Goal: Transaction & Acquisition: Purchase product/service

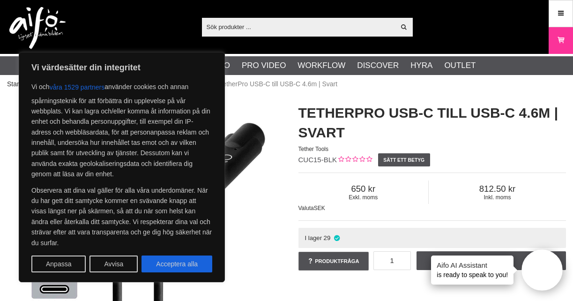
click at [171, 273] on div "Vi värdesätter din integritet Vi och våra 1529 partners använder cookies och an…" at bounding box center [122, 167] width 206 height 230
click at [171, 266] on button "Acceptera alla" at bounding box center [176, 263] width 71 height 17
checkbox input "true"
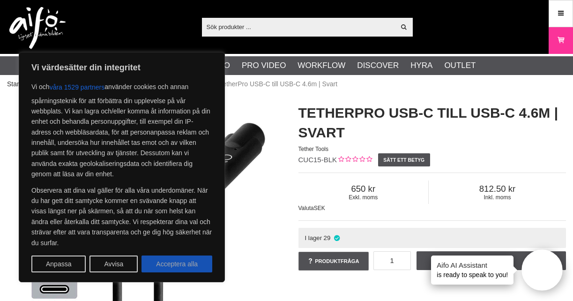
checkbox input "true"
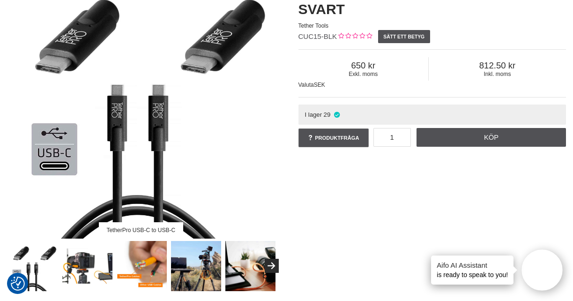
scroll to position [160, 0]
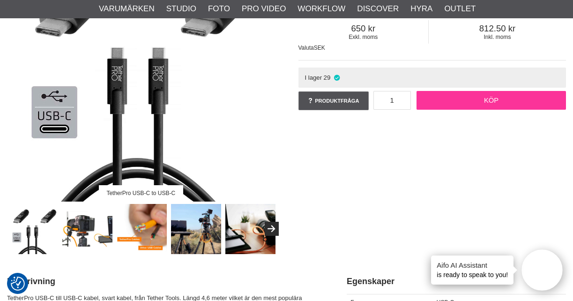
click at [432, 99] on link "Köp" at bounding box center [491, 100] width 149 height 19
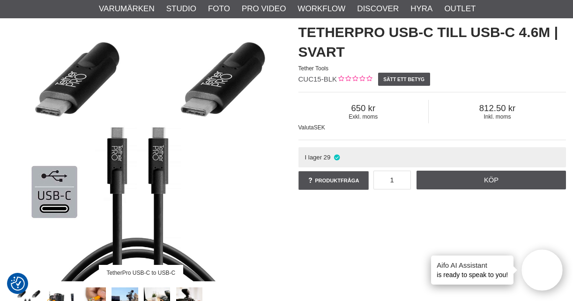
scroll to position [0, 0]
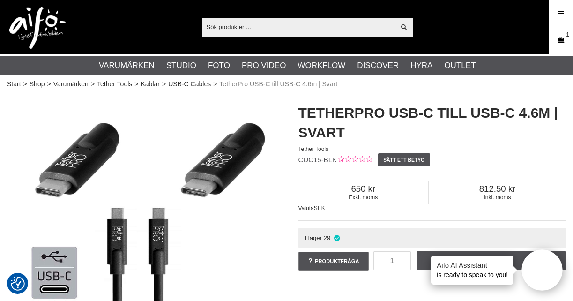
click at [565, 47] on link "Varukorg 1" at bounding box center [560, 41] width 23 height 22
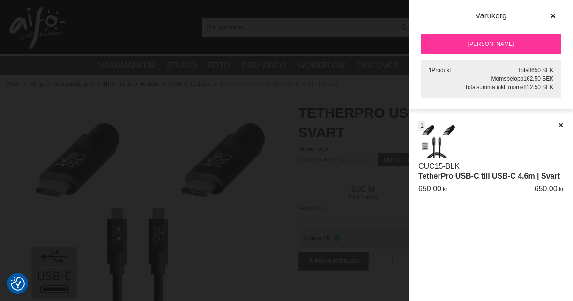
click at [490, 49] on link "[PERSON_NAME]" at bounding box center [491, 44] width 141 height 21
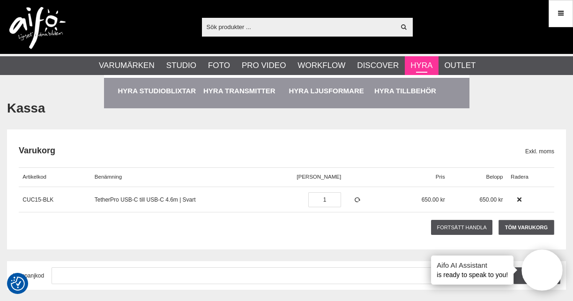
click at [415, 70] on link "Hyra" at bounding box center [421, 66] width 22 height 12
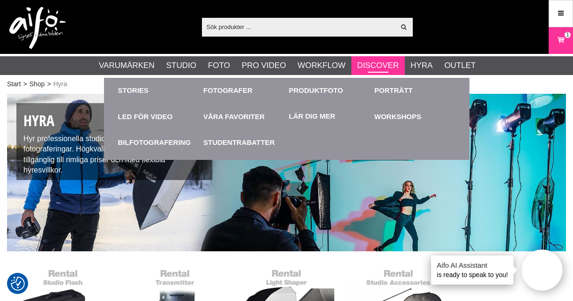
click at [382, 67] on link "Discover" at bounding box center [378, 66] width 42 height 12
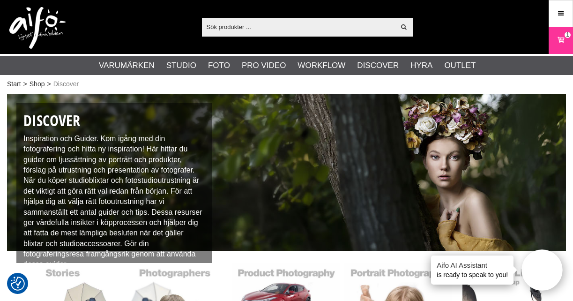
click at [280, 30] on input "text" at bounding box center [299, 27] width 194 height 14
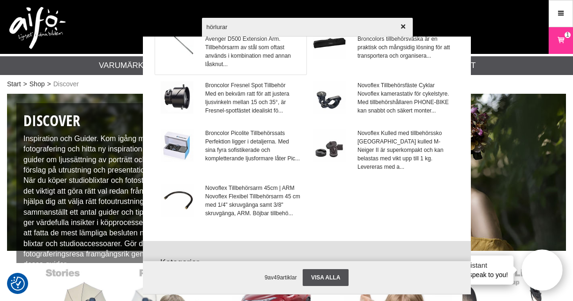
scroll to position [92, 0]
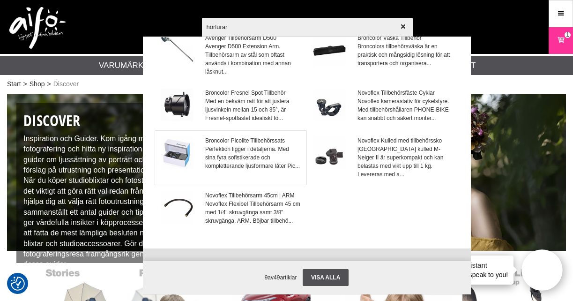
type input "hörlurar"
click at [204, 153] on link "Broncolor Picolite Tillbehörssats Perfektion ligger i detaljerna. Med sina fyra…" at bounding box center [230, 158] width 151 height 54
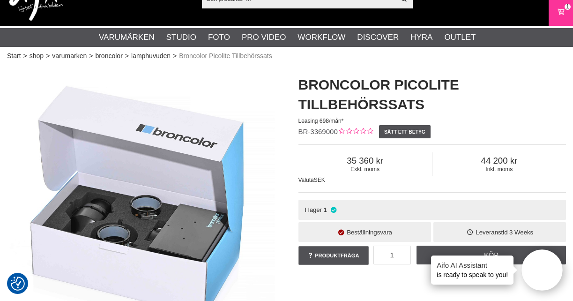
scroll to position [23, 0]
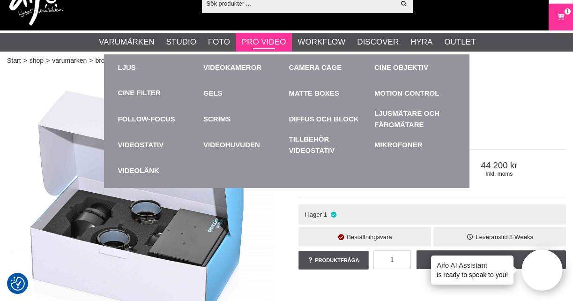
click at [269, 39] on link "Pro Video" at bounding box center [264, 42] width 44 height 12
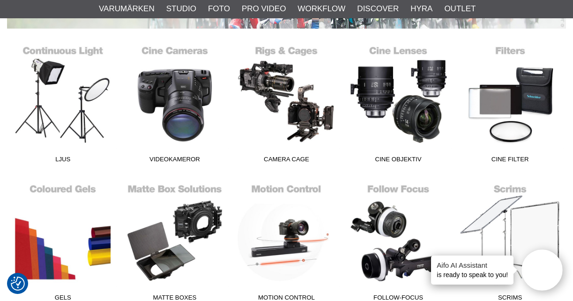
scroll to position [223, 0]
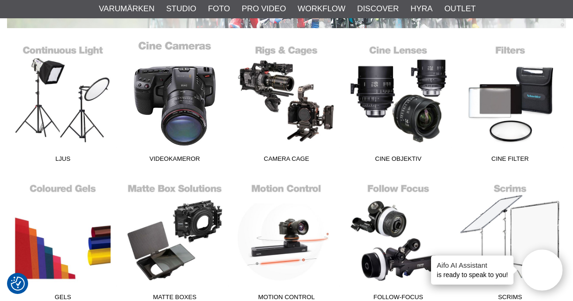
click at [176, 102] on link "Videokameror" at bounding box center [175, 103] width 112 height 127
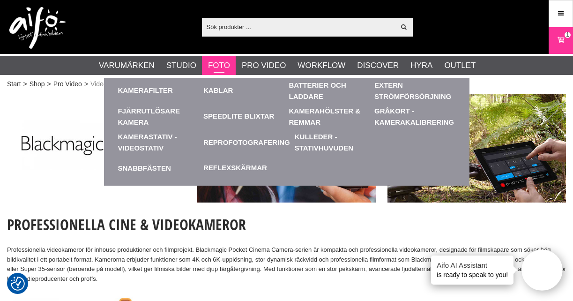
click at [221, 68] on link "Foto" at bounding box center [219, 66] width 22 height 12
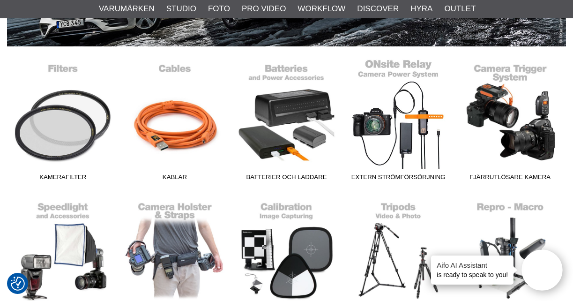
scroll to position [206, 0]
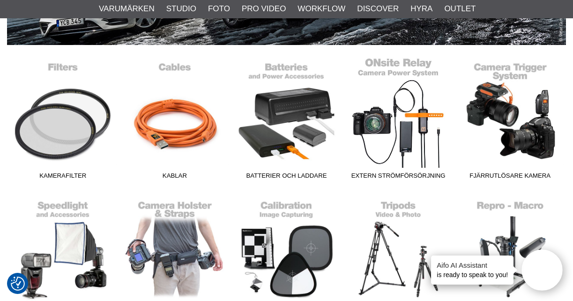
click at [386, 127] on link "Extern Strömförsörjning" at bounding box center [399, 120] width 112 height 127
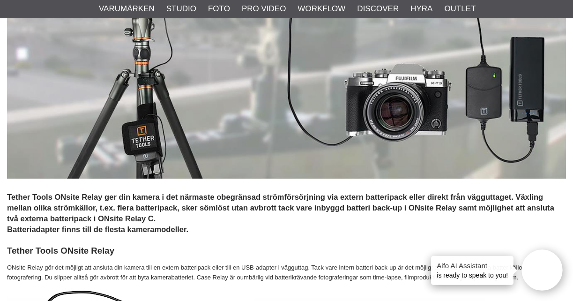
scroll to position [361, 0]
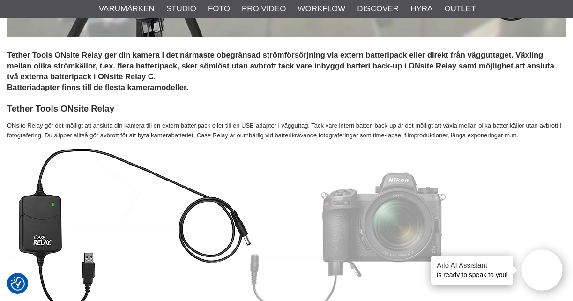
checkbox input "true"
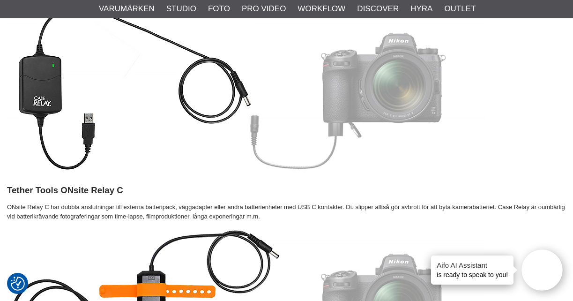
scroll to position [452, 0]
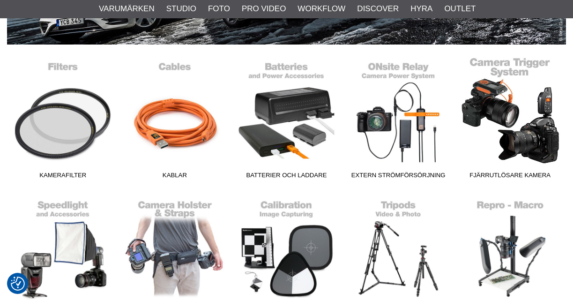
scroll to position [206, 0]
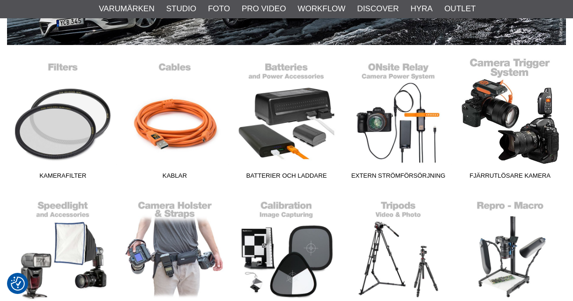
click at [491, 103] on link "Fjärrutlösare Kamera" at bounding box center [510, 120] width 112 height 127
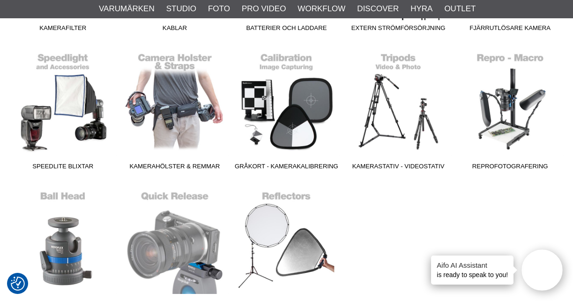
scroll to position [357, 0]
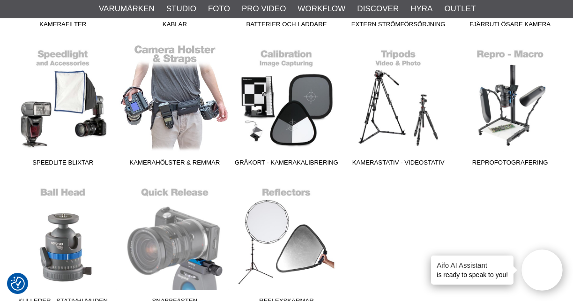
click at [195, 102] on link "Kamerahölster & Remmar" at bounding box center [175, 107] width 112 height 127
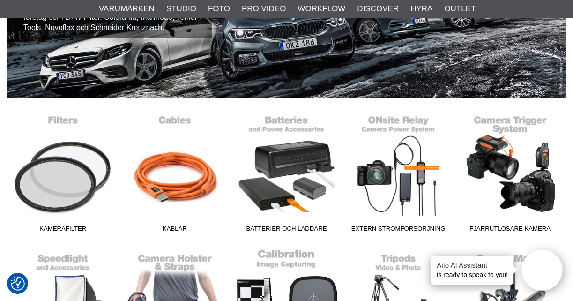
scroll to position [154, 0]
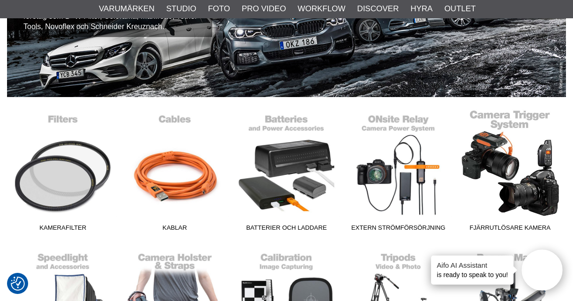
drag, startPoint x: 498, startPoint y: 166, endPoint x: 455, endPoint y: 127, distance: 58.0
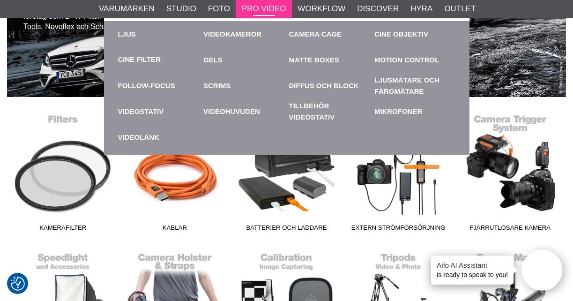
click at [259, 11] on link "Pro Video" at bounding box center [264, 9] width 44 height 12
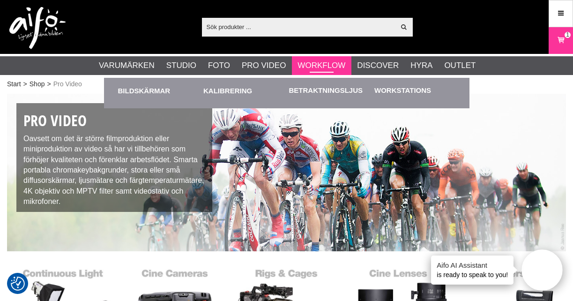
click at [311, 64] on link "Workflow" at bounding box center [322, 66] width 48 height 12
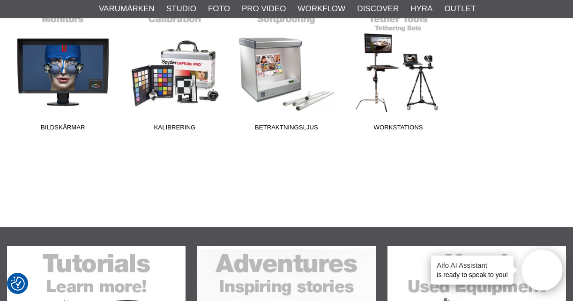
scroll to position [253, 0]
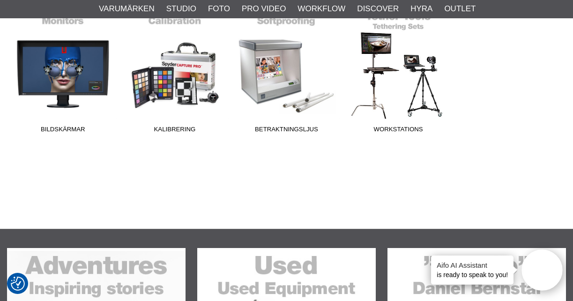
click at [387, 59] on link "Workstations" at bounding box center [399, 74] width 112 height 127
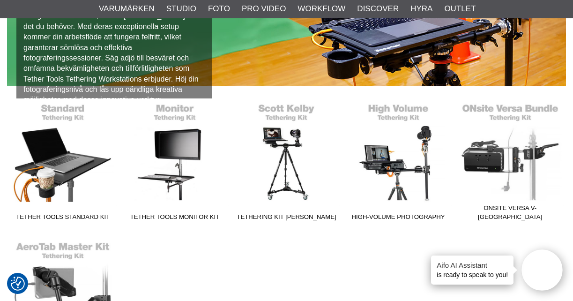
scroll to position [78, 0]
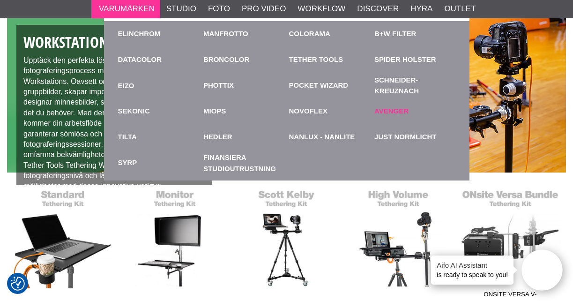
click at [397, 112] on link "Avenger" at bounding box center [391, 111] width 34 height 11
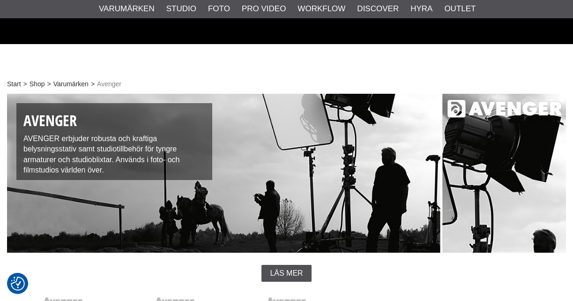
checkbox input "true"
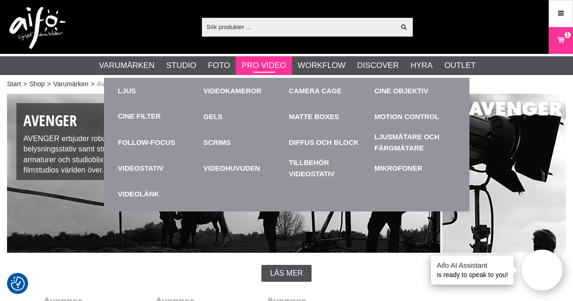
click at [252, 66] on link "Pro Video" at bounding box center [264, 66] width 44 height 12
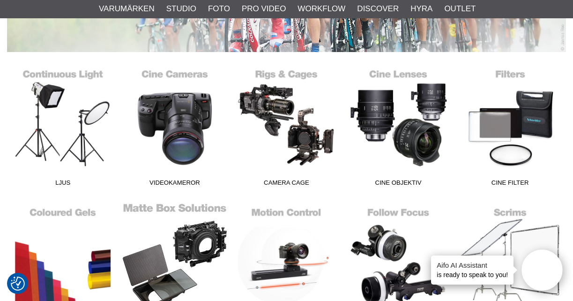
scroll to position [197, 0]
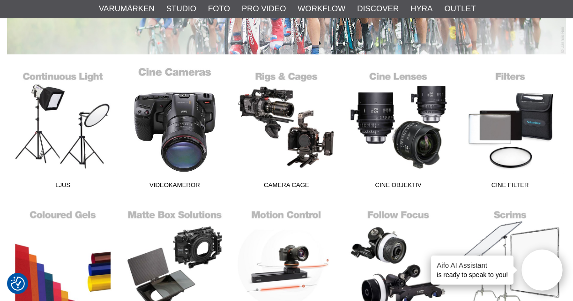
click at [199, 152] on link "Videokameror" at bounding box center [175, 130] width 112 height 127
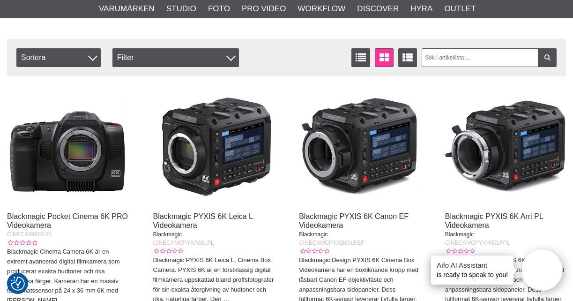
scroll to position [243, 0]
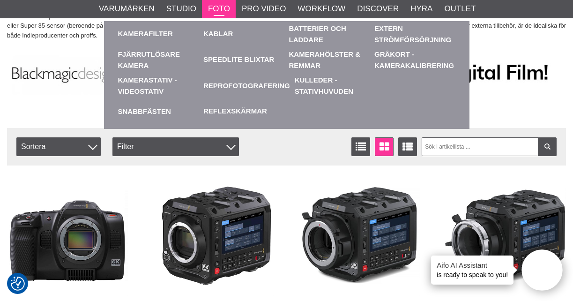
click at [228, 14] on link "Foto" at bounding box center [219, 9] width 22 height 12
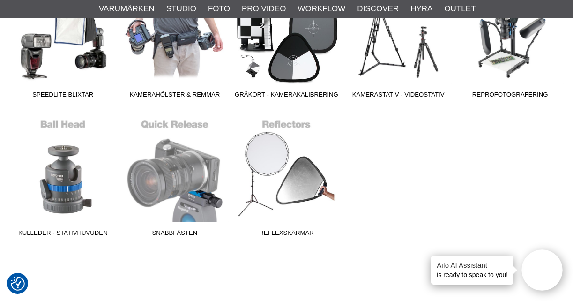
scroll to position [424, 0]
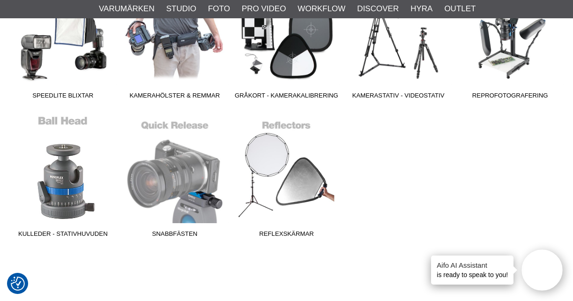
click at [69, 185] on link "Kulleder - Stativhuvuden" at bounding box center [63, 178] width 112 height 127
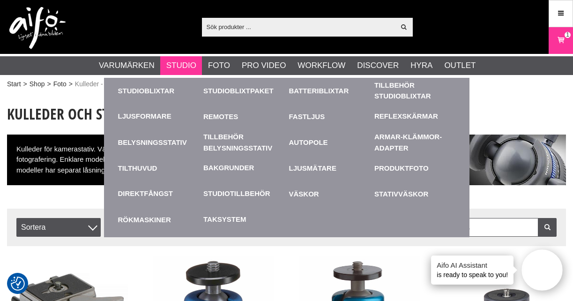
click at [173, 58] on li "Studio Studioblixtar Studioblixtpaket Batteriblixtar Tillbehör Studioblixtar Ti…" at bounding box center [181, 65] width 42 height 19
click at [176, 68] on link "Studio" at bounding box center [181, 66] width 30 height 12
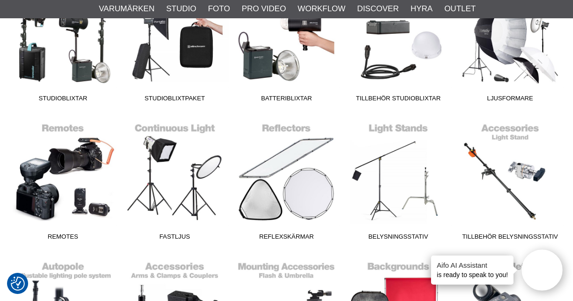
scroll to position [412, 0]
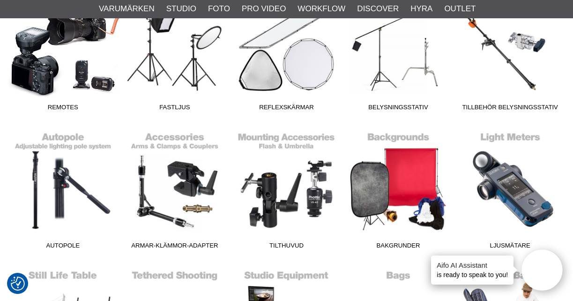
click at [80, 78] on link "Remotes" at bounding box center [63, 52] width 112 height 127
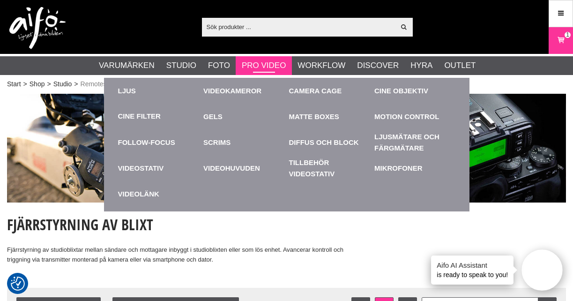
click at [247, 65] on link "Pro Video" at bounding box center [264, 66] width 44 height 12
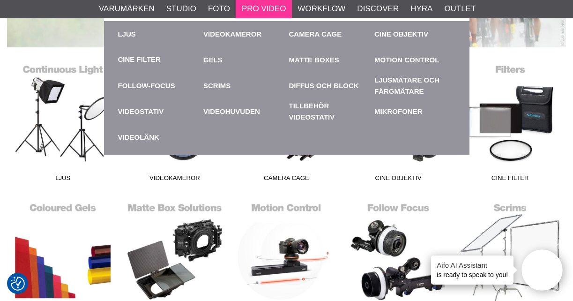
scroll to position [201, 0]
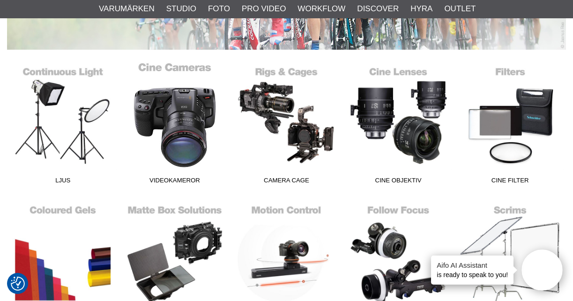
click at [190, 128] on link "Videokameror" at bounding box center [175, 125] width 112 height 127
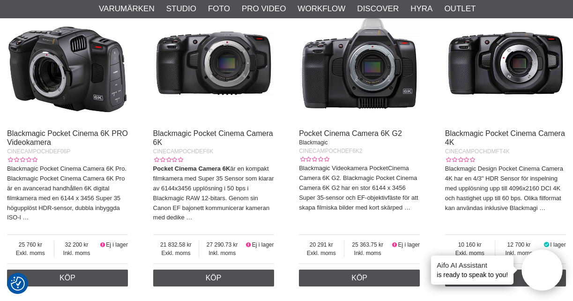
scroll to position [712, 0]
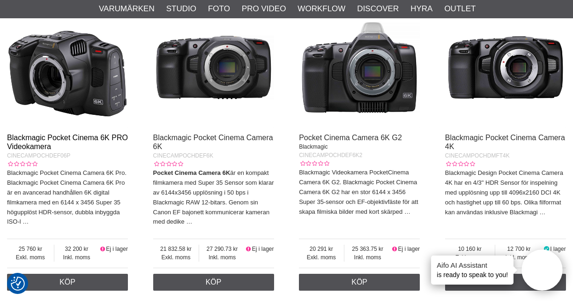
click at [87, 135] on link "Blackmagic Pocket Cinema 6K PRO Videokamera" at bounding box center [67, 142] width 121 height 17
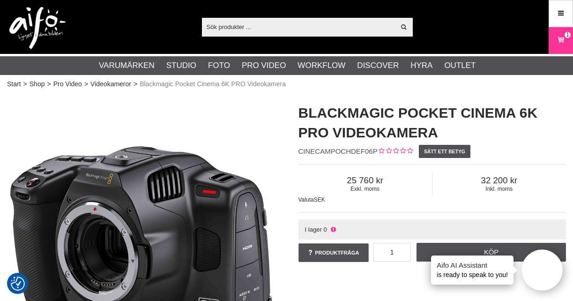
click at [380, 229] on div "I lager 0" at bounding box center [432, 229] width 268 height 20
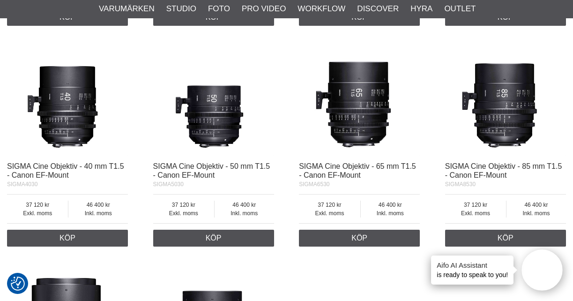
scroll to position [1667, 0]
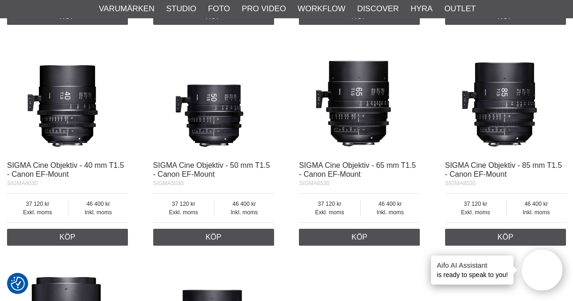
click at [510, 90] on img at bounding box center [505, 94] width 121 height 121
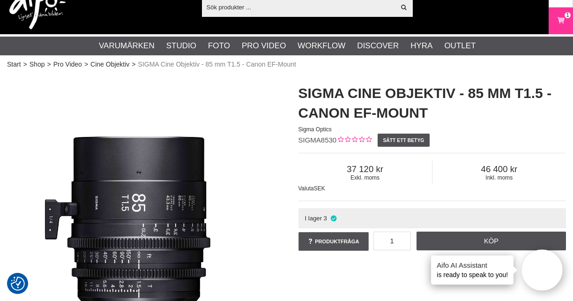
scroll to position [34, 0]
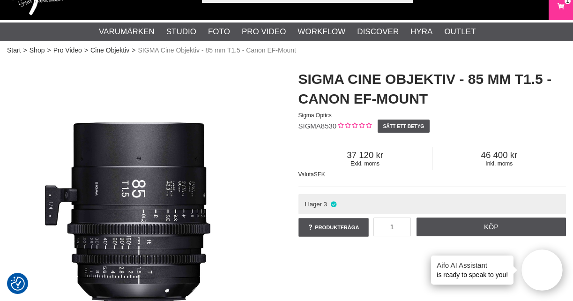
click at [464, 237] on div "Produktfråga 1 Köp Vad vill du veta om SIGMA Cine Objektiv - 85 mm T1.5 - Canon…" at bounding box center [432, 228] width 268 height 27
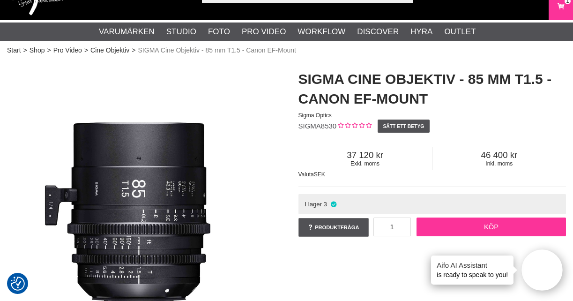
click at [465, 232] on link "Köp" at bounding box center [491, 226] width 149 height 19
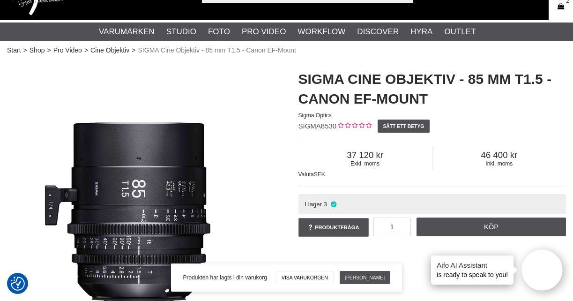
click at [553, 15] on link "Varukorg 2" at bounding box center [560, 7] width 23 height 22
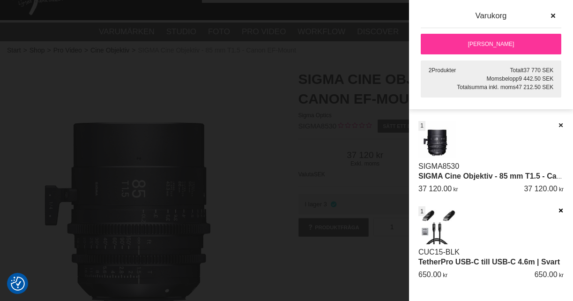
click at [558, 209] on icon at bounding box center [561, 210] width 6 height 7
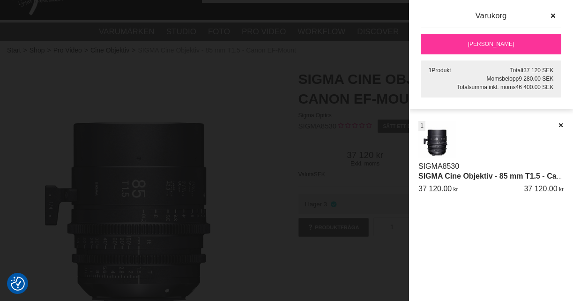
click at [484, 47] on link "[PERSON_NAME]" at bounding box center [491, 44] width 141 height 21
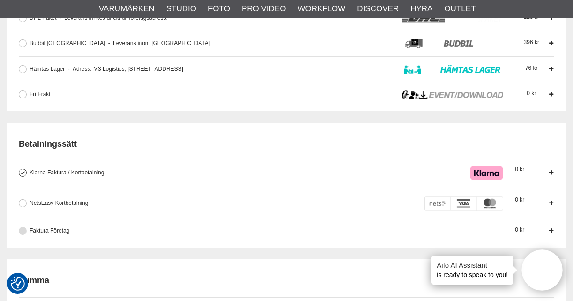
scroll to position [360, 0]
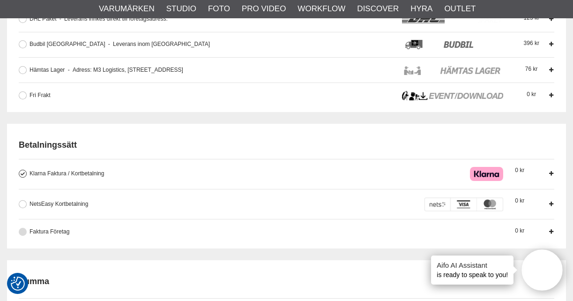
click at [260, 234] on div "Faktura Företag Företag har möjlighet att använda sig av fakturabetalning. Sedv…" at bounding box center [261, 231] width 462 height 9
click at [0, 0] on input "Faktura Företag Företag har möjlighet att använda sig av fakturabetalning. Sedv…" at bounding box center [0, 0] width 0 height 0
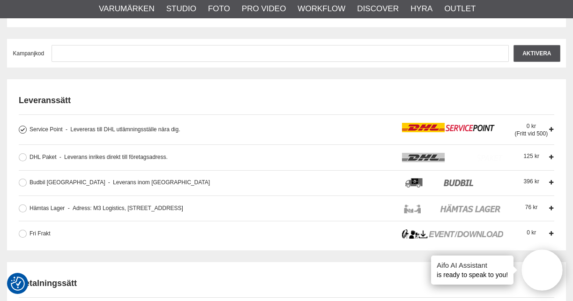
scroll to position [221, 0]
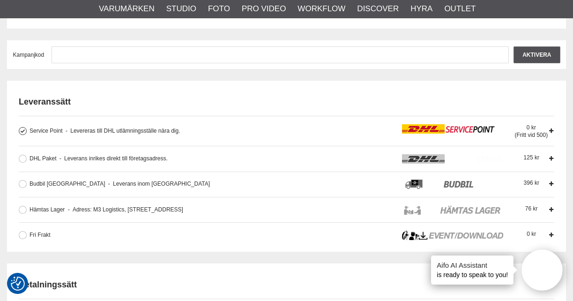
click at [138, 130] on span "Levereras till DHL utlämningsställe nära dig." at bounding box center [123, 130] width 115 height 7
click at [0, 0] on input "Service Point Levereras till DHL utlämningsställe nära dig. Levereras till DHL …" at bounding box center [0, 0] width 0 height 0
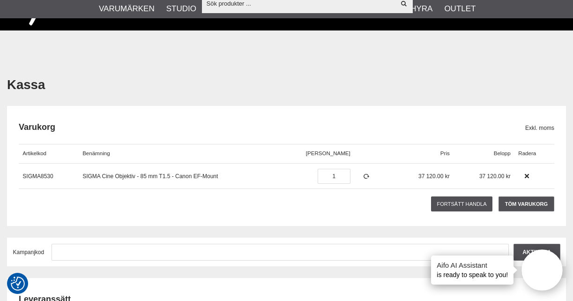
scroll to position [48, 0]
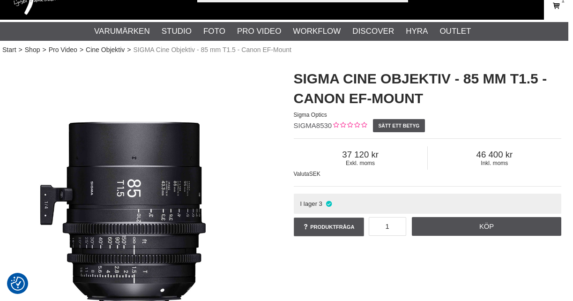
scroll to position [34, 0]
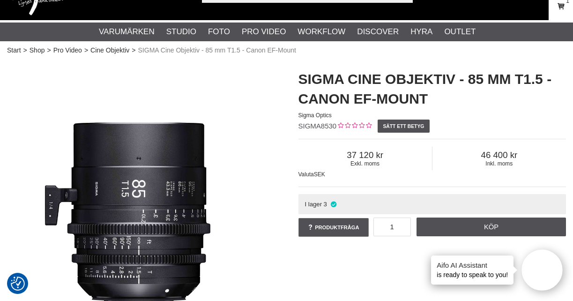
click at [558, 9] on icon at bounding box center [560, 6] width 9 height 10
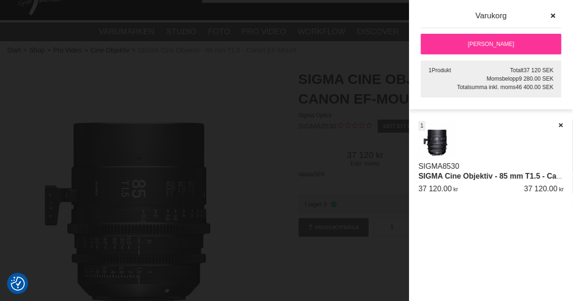
click at [506, 50] on link "[PERSON_NAME]" at bounding box center [491, 44] width 141 height 21
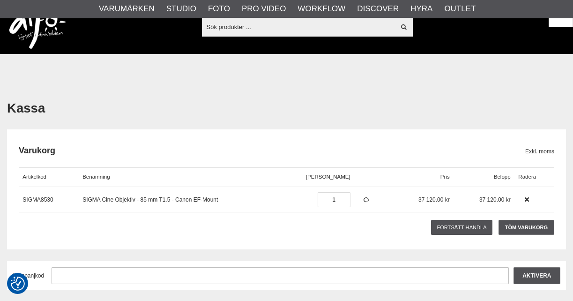
checkbox input "true"
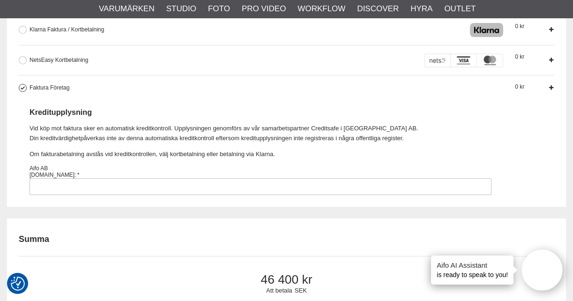
scroll to position [506, 0]
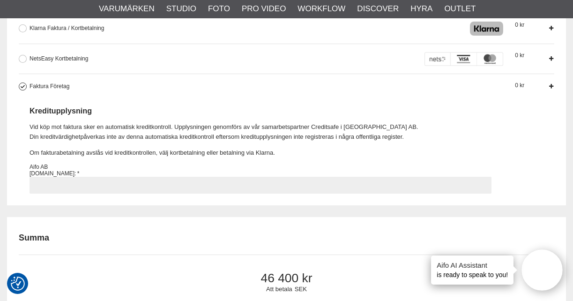
click at [261, 191] on input "Faktura Företag Företag har möjlighet att använda sig av fakturabetalning. Sedv…" at bounding box center [261, 185] width 462 height 17
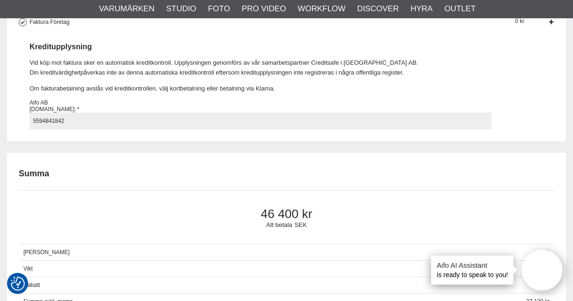
scroll to position [583, 0]
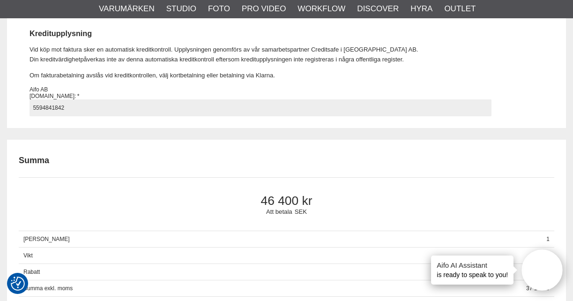
type input "5594841842"
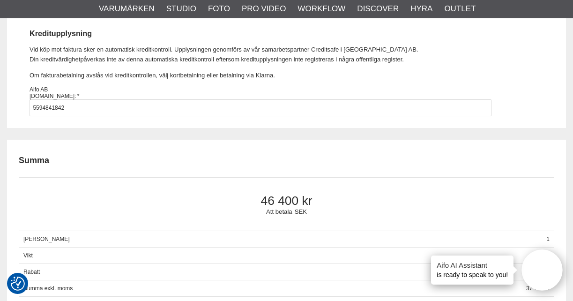
click at [234, 152] on div "Summa" at bounding box center [287, 157] width 536 height 24
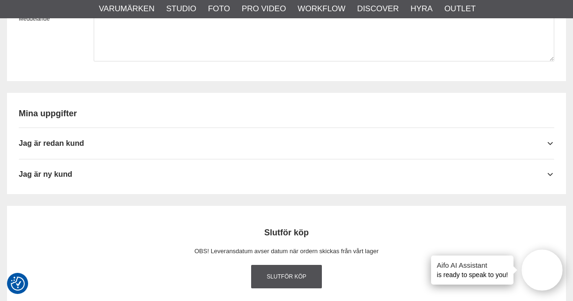
scroll to position [1007, 0]
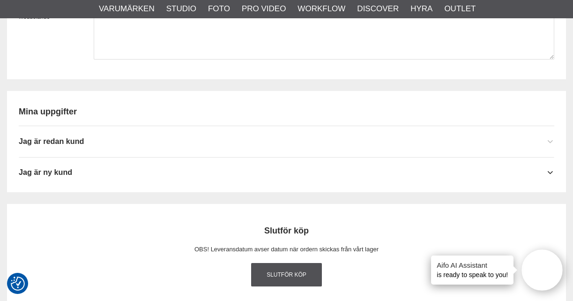
click at [328, 137] on div "Jag är redan kund" at bounding box center [287, 137] width 536 height 23
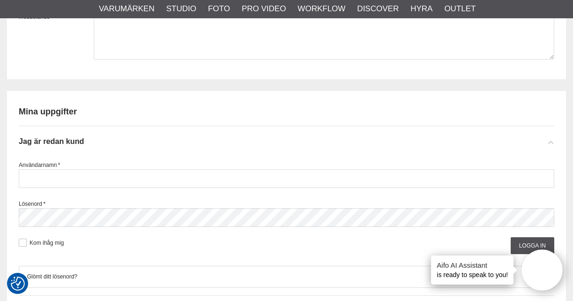
click at [548, 141] on icon at bounding box center [550, 141] width 7 height 9
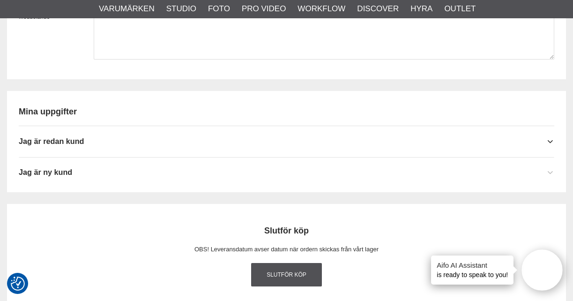
click at [544, 170] on div "Jag är ny kund" at bounding box center [287, 168] width 536 height 23
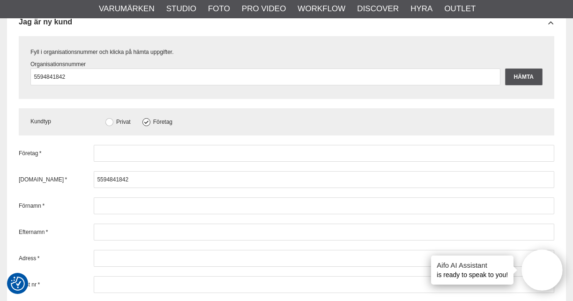
scroll to position [1154, 0]
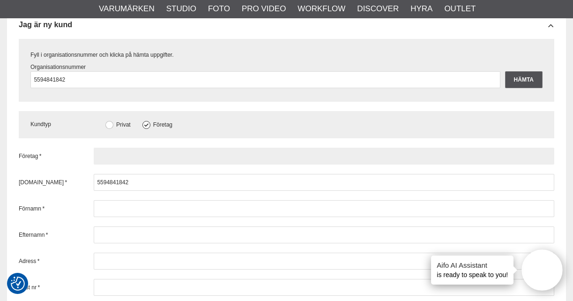
click at [358, 156] on input "text" at bounding box center [324, 156] width 461 height 17
type input "accucount AB"
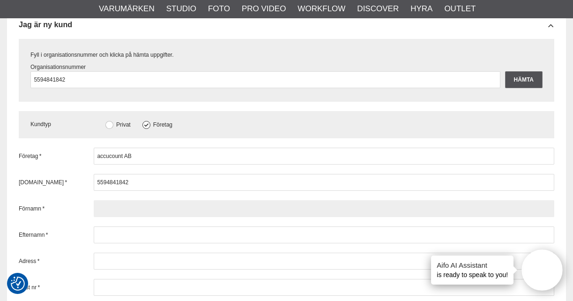
click at [230, 206] on input "text" at bounding box center [324, 208] width 461 height 17
type input "linda"
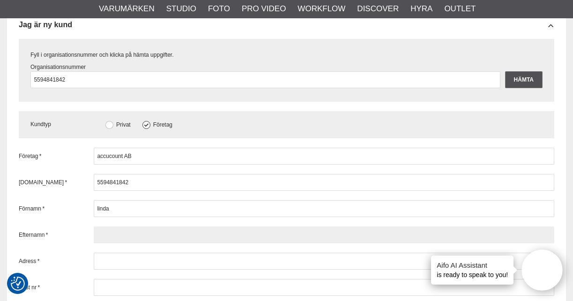
click at [198, 238] on input "text" at bounding box center [324, 234] width 461 height 17
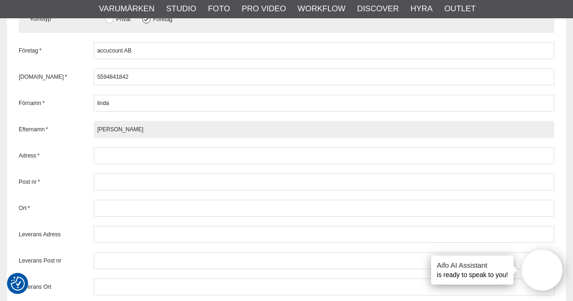
scroll to position [1265, 0]
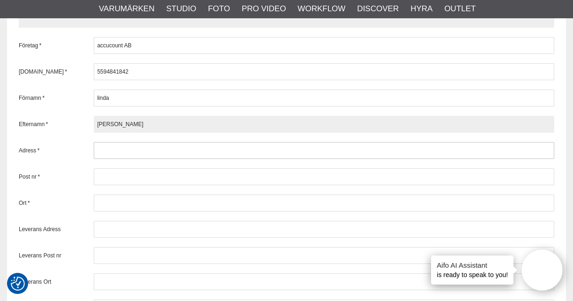
type input "andersson"
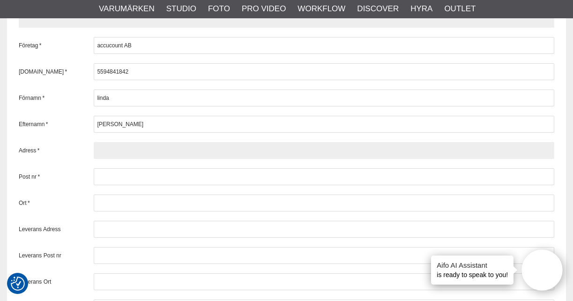
click at [174, 144] on input "text" at bounding box center [324, 150] width 461 height 17
type input "centrumvägen 2L"
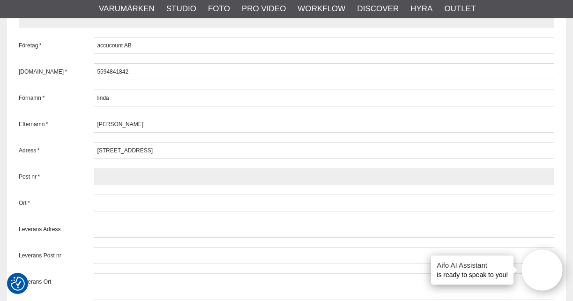
click at [143, 173] on input "text" at bounding box center [324, 176] width 461 height 17
type input "7"
type input "15530"
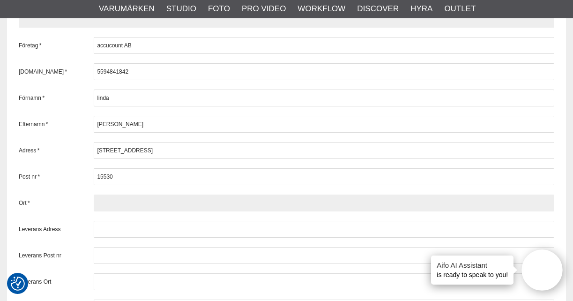
click at [108, 204] on input "text" at bounding box center [324, 202] width 461 height 17
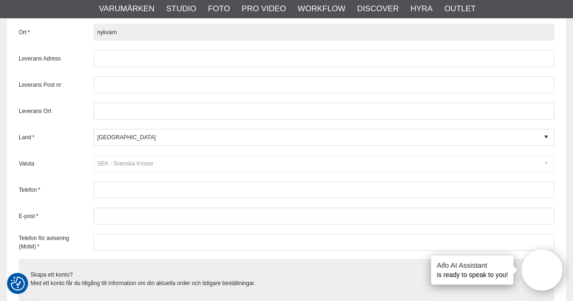
scroll to position [1438, 0]
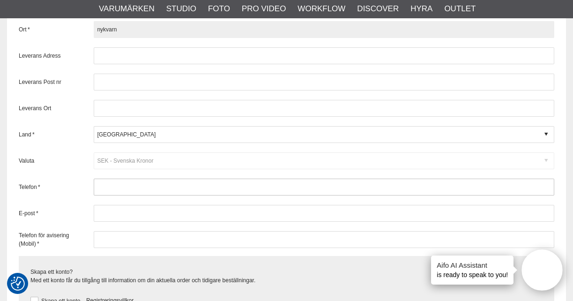
type input "nykvarn"
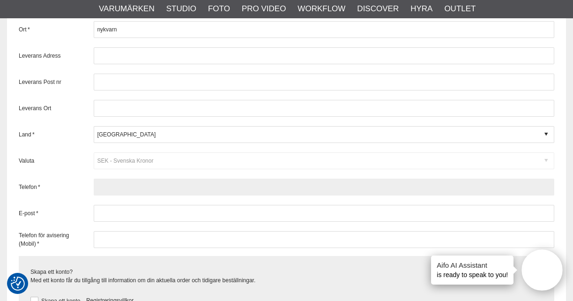
click at [109, 184] on input "text" at bounding box center [324, 187] width 461 height 17
type input "058010071"
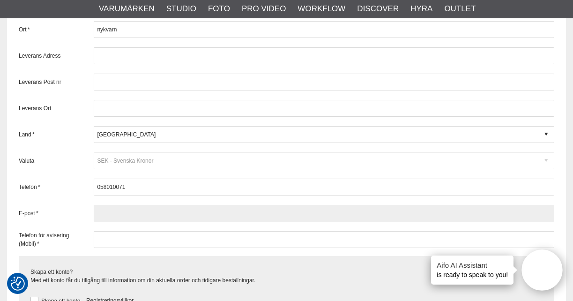
click at [110, 212] on input "text" at bounding box center [324, 213] width 461 height 17
click at [110, 211] on input "accu@collect" at bounding box center [324, 213] width 461 height 17
click at [156, 216] on input "accuor.org@collect" at bounding box center [324, 213] width 461 height 17
type input "a"
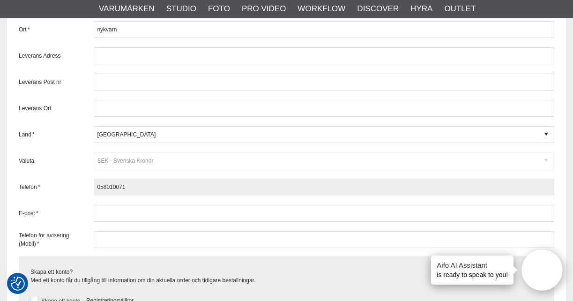
click at [109, 186] on input "058010071" at bounding box center [324, 187] width 461 height 17
type input "0580-10071"
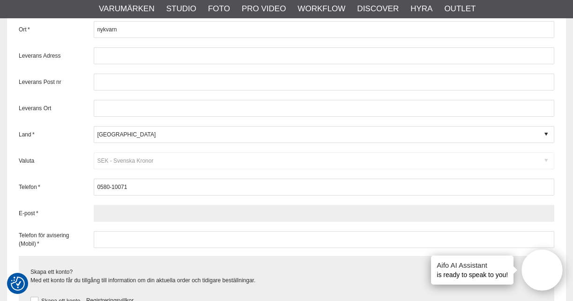
click at [118, 212] on input "text" at bounding box center [324, 213] width 461 height 17
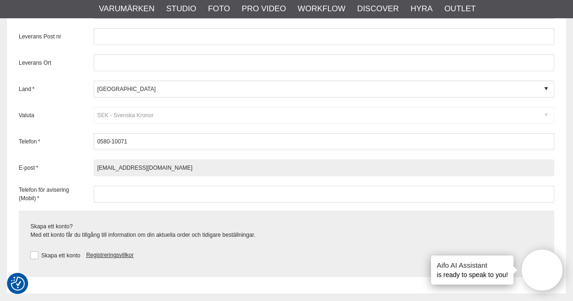
scroll to position [1488, 0]
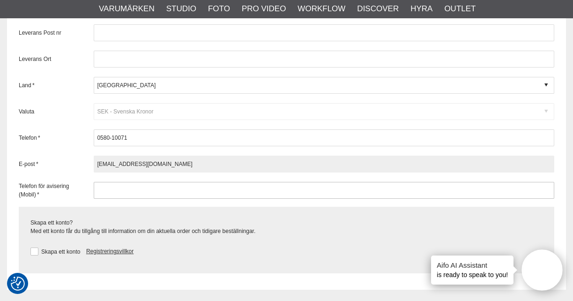
type input "accu@collector.org"
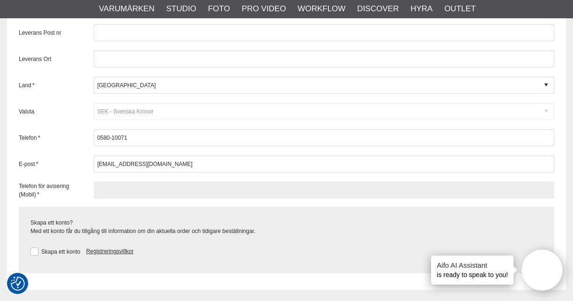
click at [117, 184] on input "text" at bounding box center [324, 190] width 461 height 17
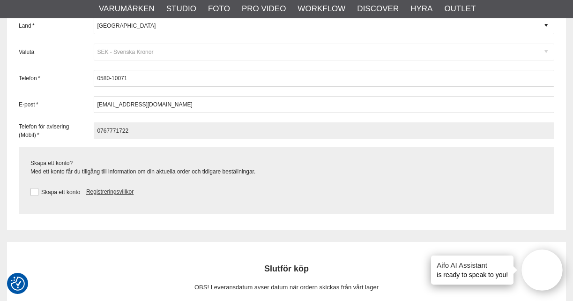
scroll to position [1549, 0]
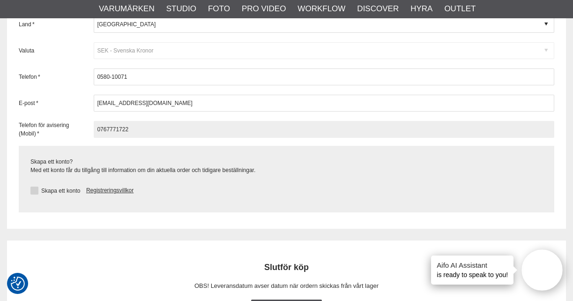
type input "0767771722"
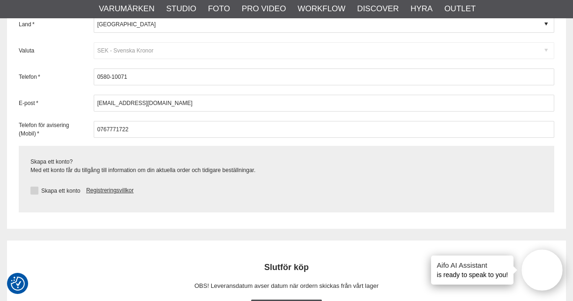
click at [33, 188] on button at bounding box center [34, 190] width 8 height 8
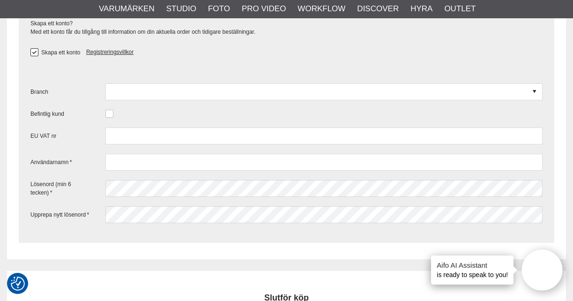
scroll to position [1694, 0]
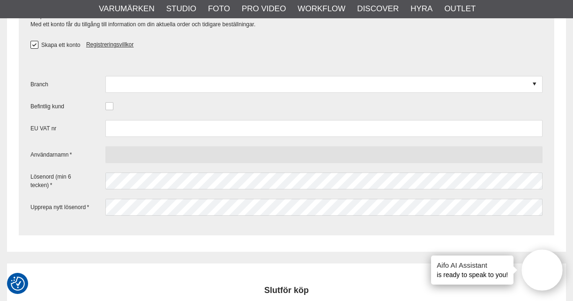
click at [186, 160] on input "text" at bounding box center [323, 154] width 437 height 17
type input "lindax"
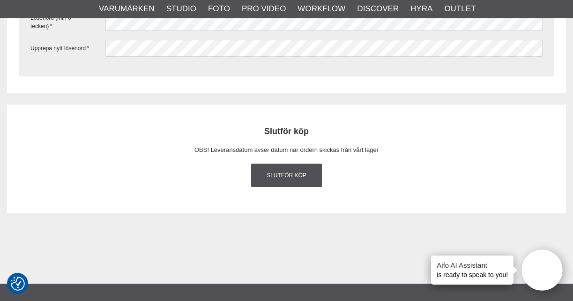
scroll to position [1856, 0]
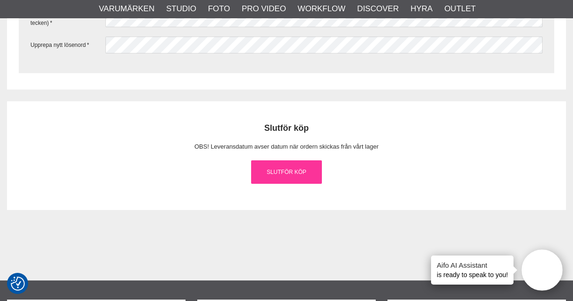
click at [267, 166] on link "Slutför köp" at bounding box center [286, 171] width 71 height 23
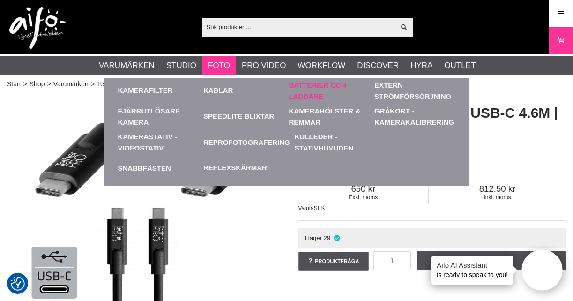
click at [310, 95] on link "Batterier och Laddare" at bounding box center [329, 91] width 81 height 26
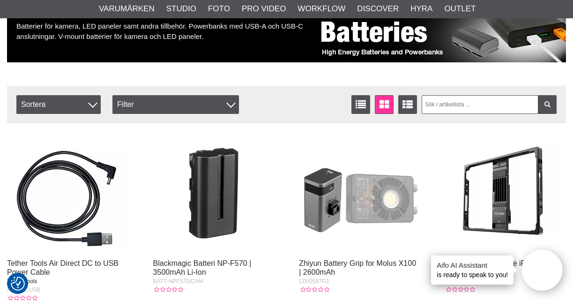
scroll to position [129, 0]
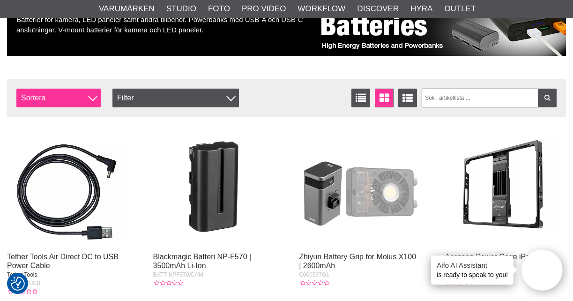
click at [69, 94] on span "Sortera" at bounding box center [58, 98] width 84 height 19
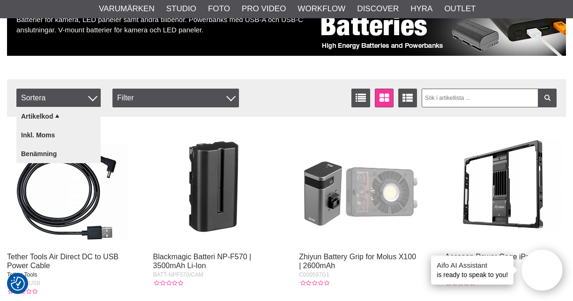
click at [189, 142] on img at bounding box center [213, 186] width 121 height 121
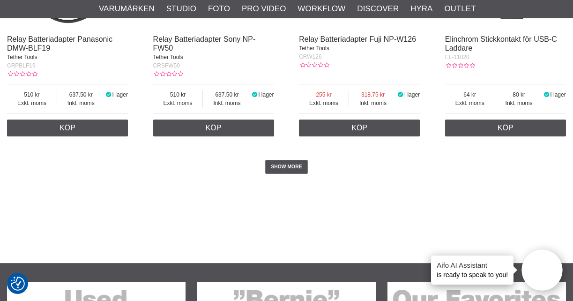
scroll to position [1768, 0]
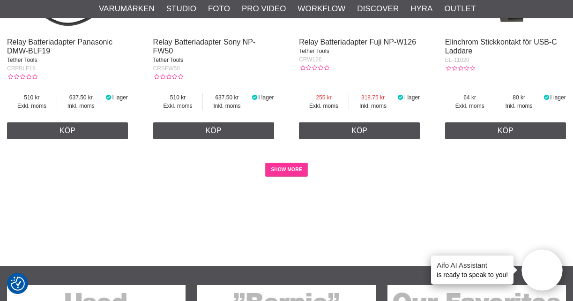
click at [303, 177] on link "SHOW MORE" at bounding box center [286, 170] width 43 height 14
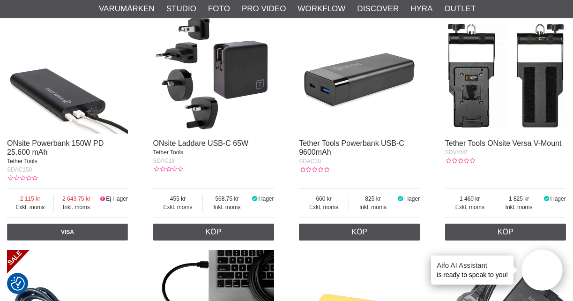
scroll to position [3964, 0]
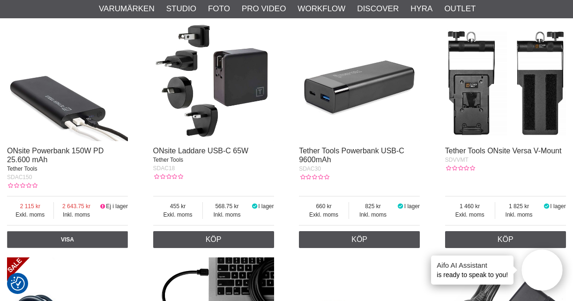
click at [325, 141] on img at bounding box center [359, 80] width 121 height 121
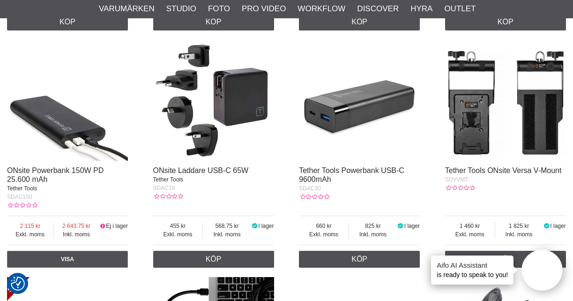
scroll to position [3947, 0]
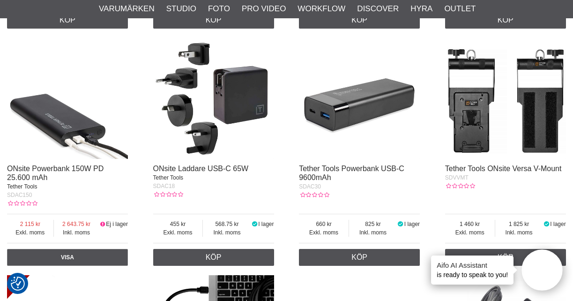
click at [104, 164] on div at bounding box center [67, 101] width 121 height 127
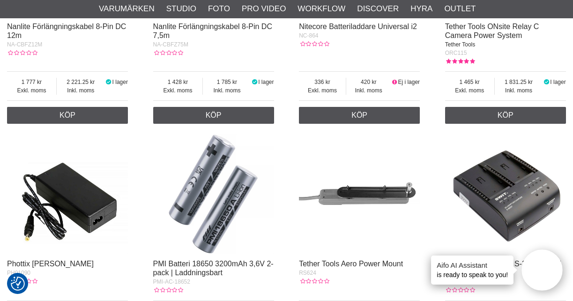
scroll to position [3338, 0]
